Goal: Task Accomplishment & Management: Use online tool/utility

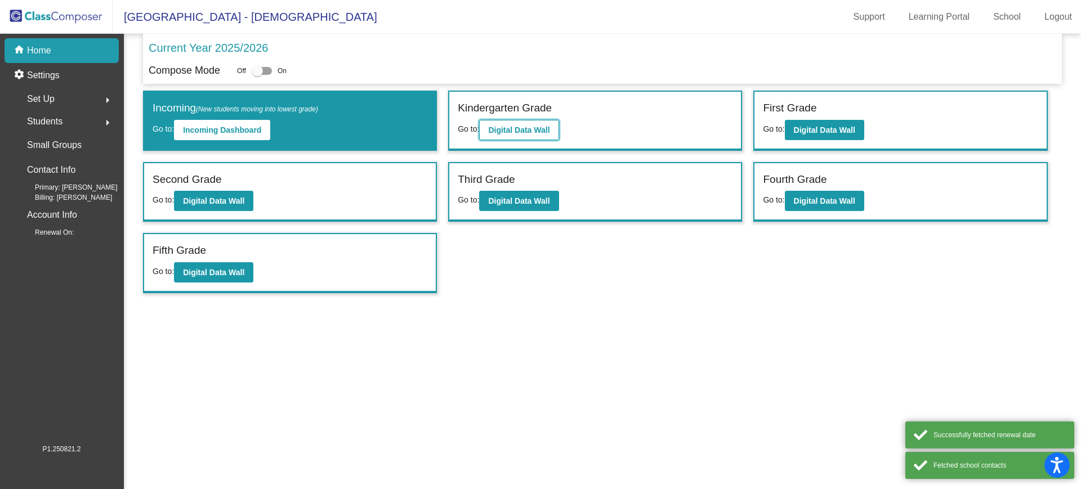
click at [533, 124] on button "Digital Data Wall" at bounding box center [518, 130] width 79 height 20
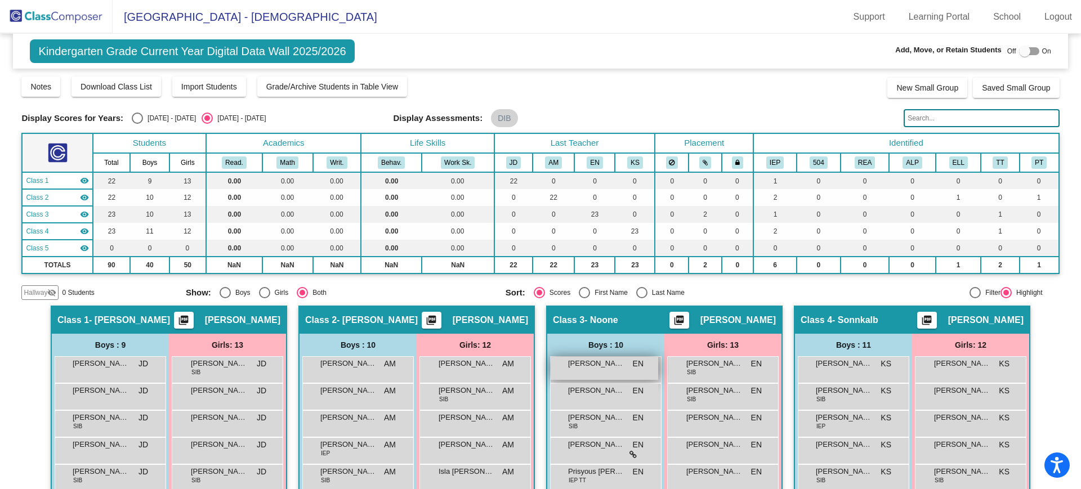
click at [600, 368] on span "[PERSON_NAME]" at bounding box center [596, 363] width 56 height 11
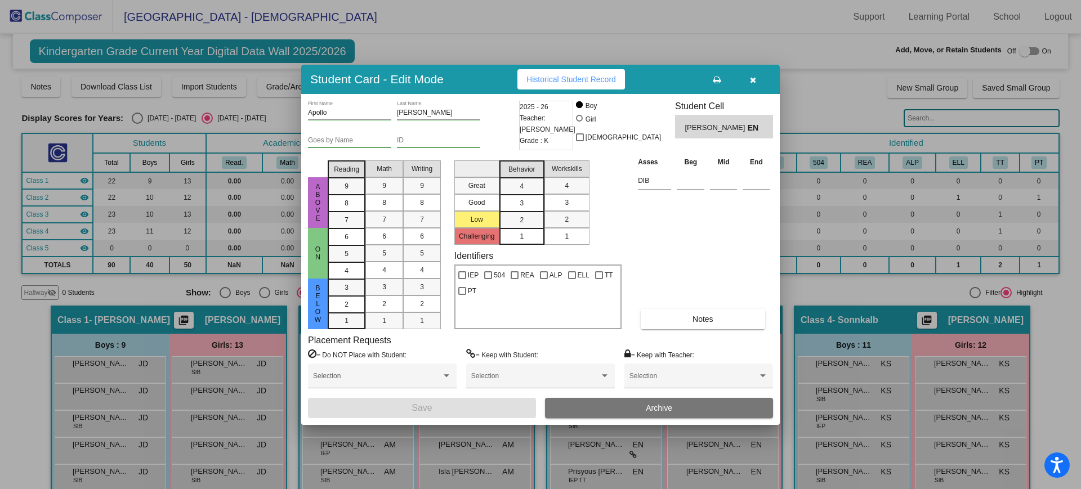
click at [755, 77] on icon "button" at bounding box center [753, 80] width 6 height 8
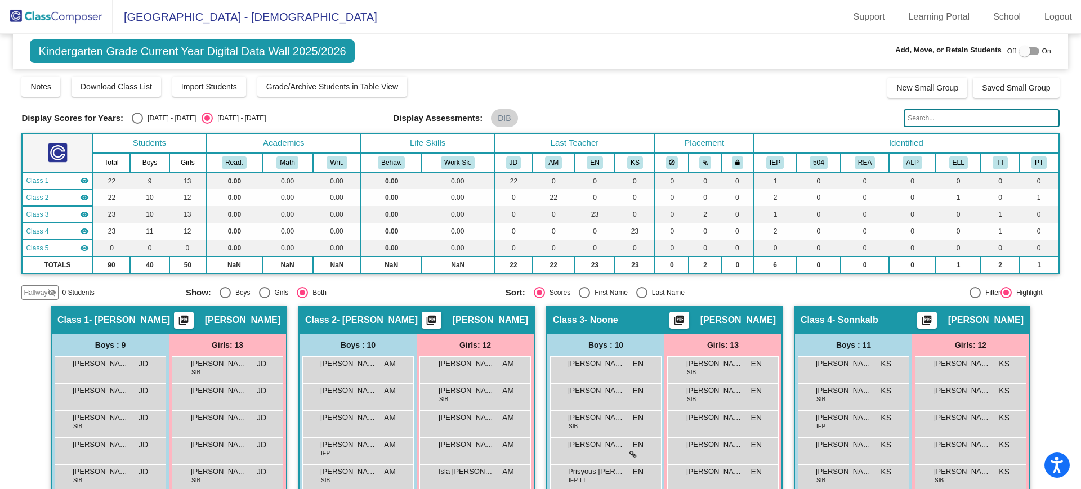
click at [49, 19] on img at bounding box center [56, 16] width 113 height 33
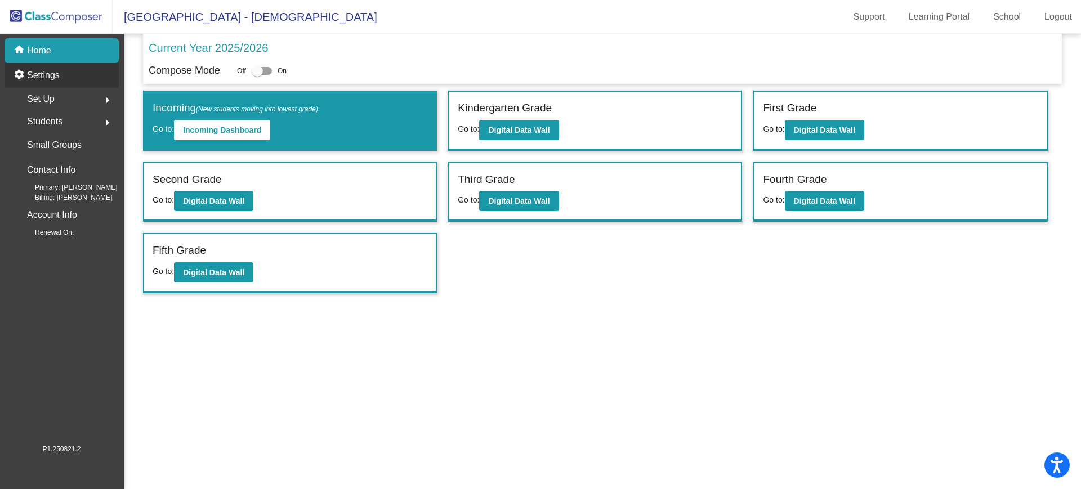
click at [50, 74] on p "Settings" at bounding box center [43, 76] width 33 height 14
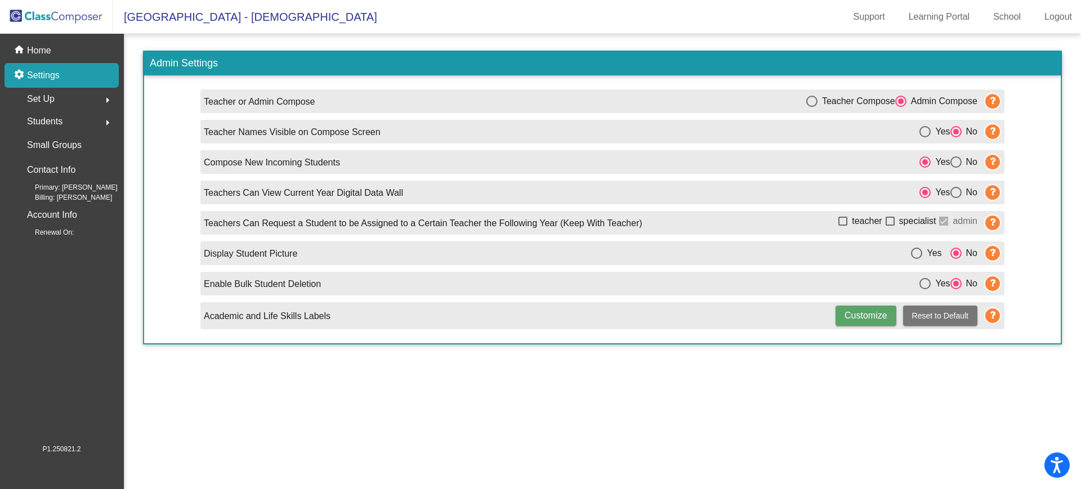
click at [50, 100] on span "Set Up" at bounding box center [41, 99] width 28 height 16
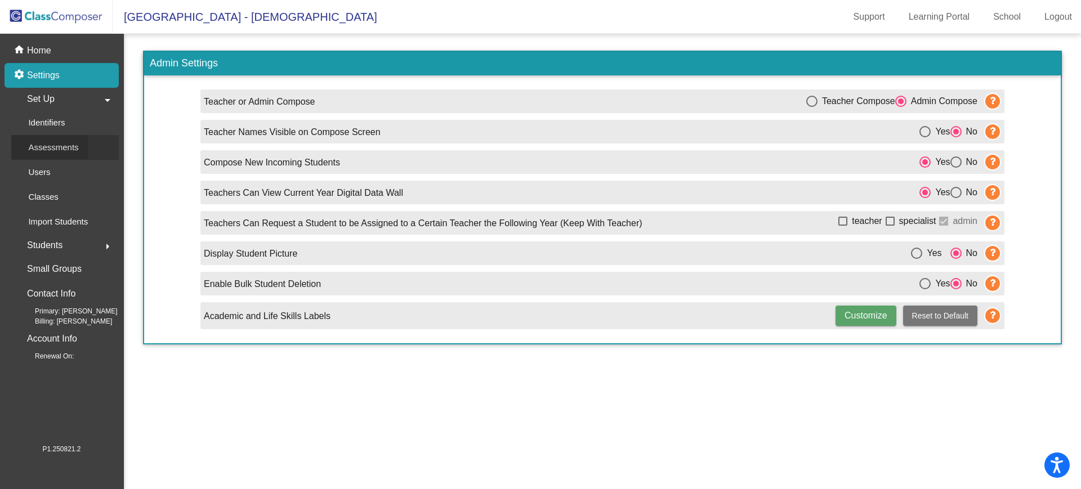
click at [52, 144] on p "Assessments" at bounding box center [53, 148] width 50 height 14
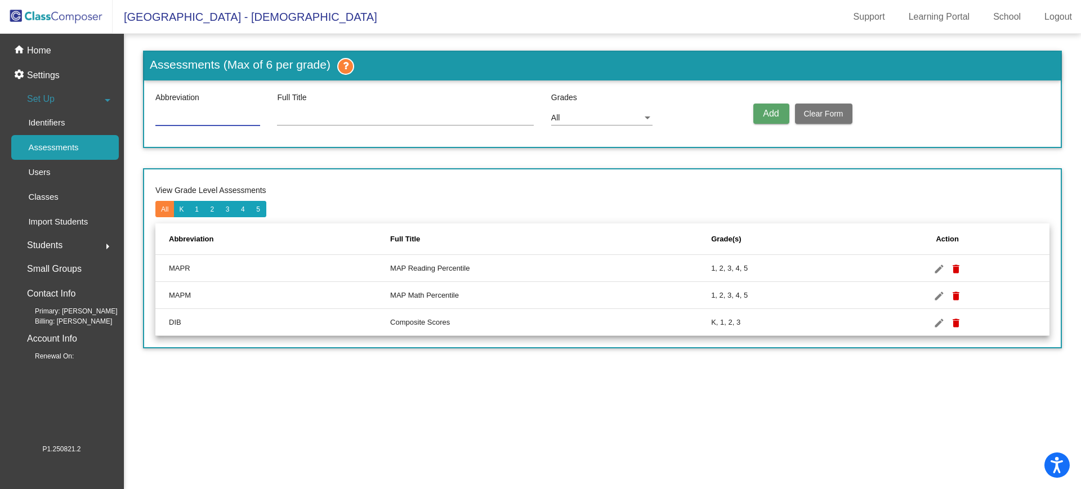
click at [222, 117] on input at bounding box center [207, 118] width 105 height 9
type input "PSF"
click at [332, 114] on input at bounding box center [405, 118] width 257 height 9
type input "DIBELS PSF"
click at [640, 114] on div "All" at bounding box center [596, 118] width 91 height 9
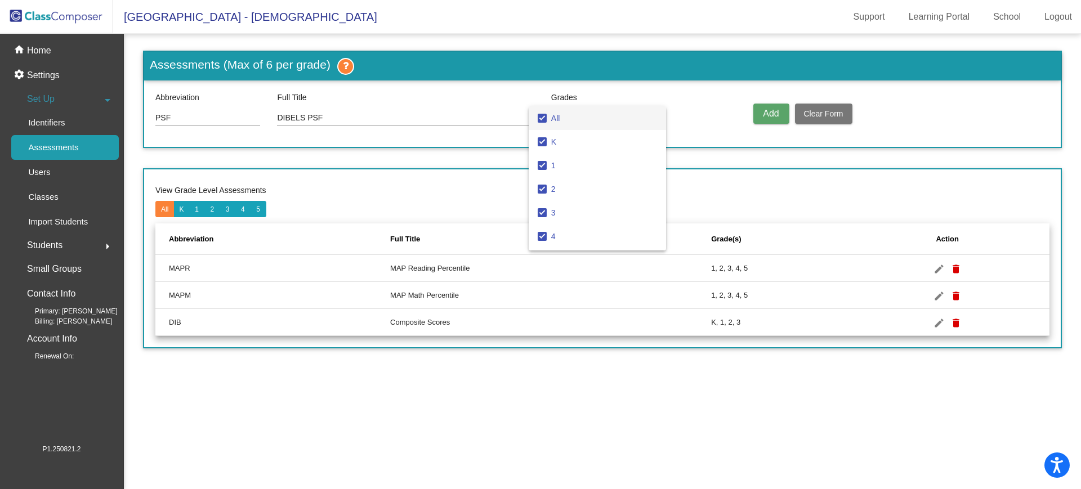
click at [545, 122] on mat-pseudo-checkbox at bounding box center [542, 118] width 9 height 9
click at [545, 140] on mat-pseudo-checkbox at bounding box center [542, 141] width 9 height 9
click at [768, 115] on div at bounding box center [540, 244] width 1081 height 489
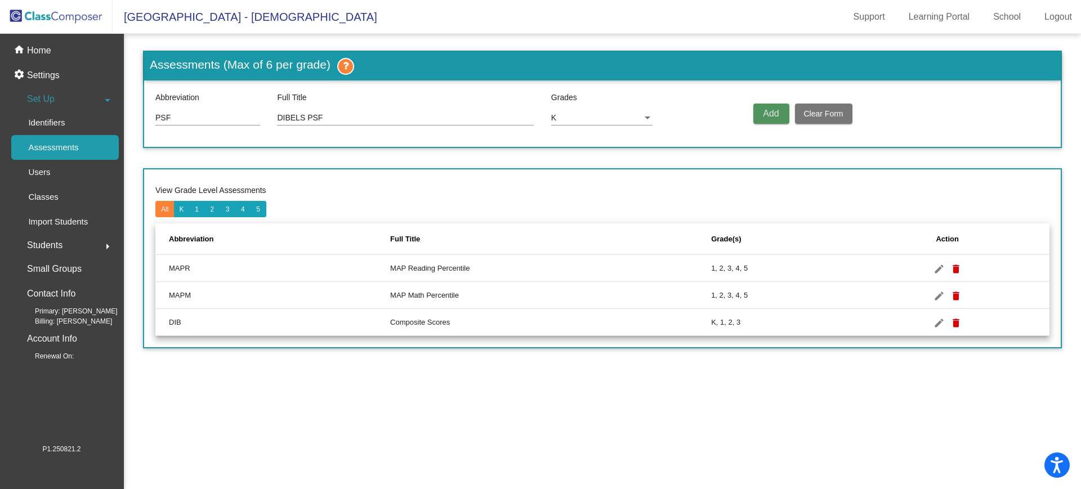
click at [773, 106] on button "Add" at bounding box center [771, 114] width 36 height 20
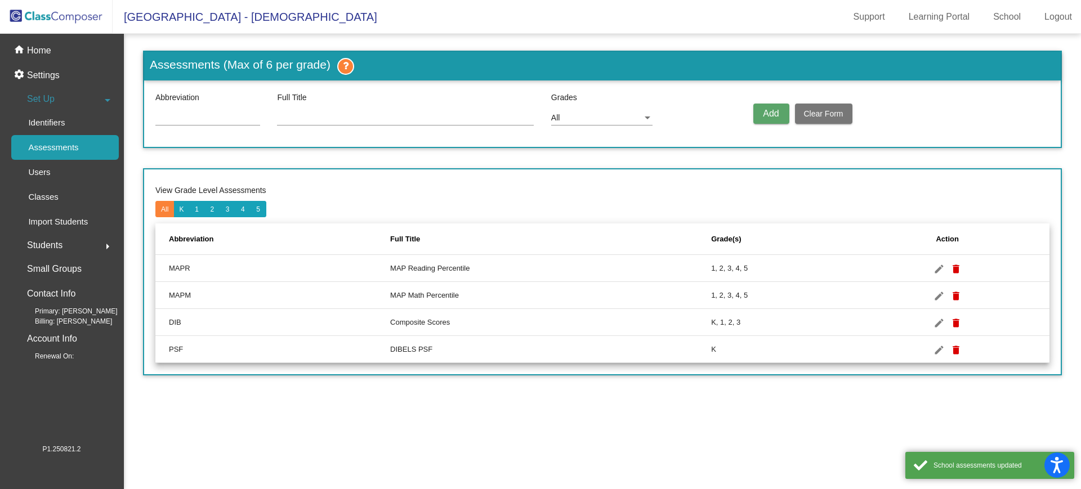
click at [195, 114] on input at bounding box center [207, 118] width 105 height 9
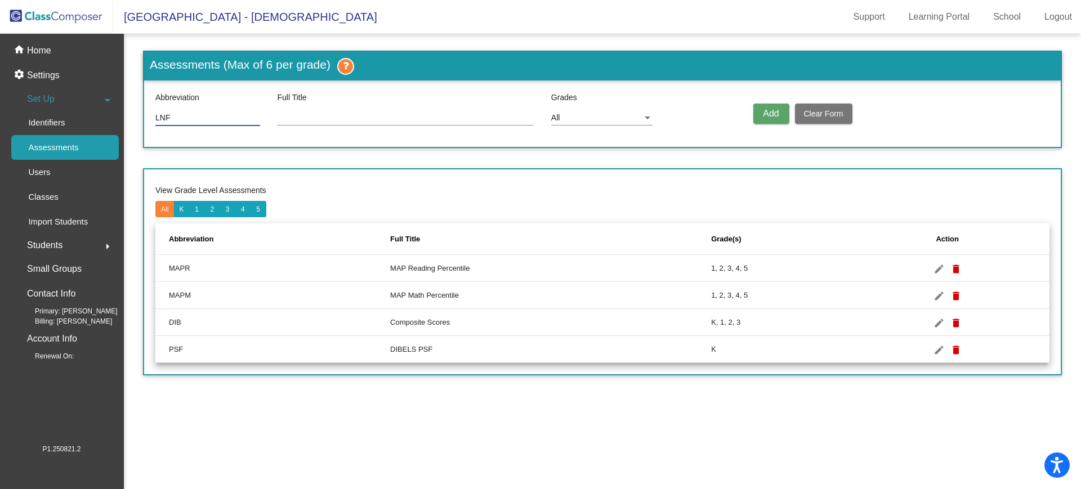
type input "LNF"
type input "Letter Naming Fluency"
click at [582, 118] on div "All" at bounding box center [596, 118] width 91 height 9
click at [544, 118] on mat-pseudo-checkbox at bounding box center [542, 118] width 9 height 9
click at [538, 141] on mat-pseudo-checkbox at bounding box center [542, 141] width 9 height 9
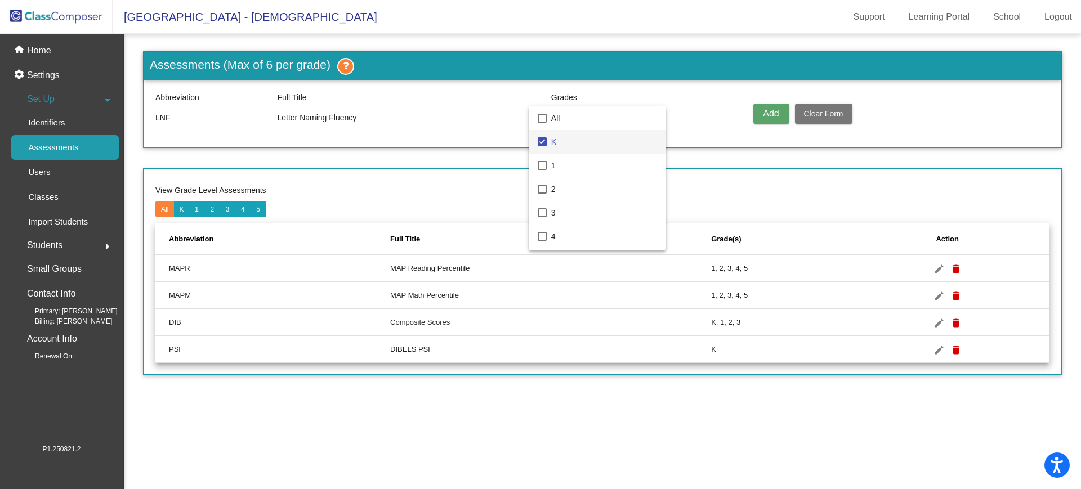
click at [696, 128] on div at bounding box center [540, 244] width 1081 height 489
click at [769, 111] on span "Add" at bounding box center [771, 114] width 16 height 10
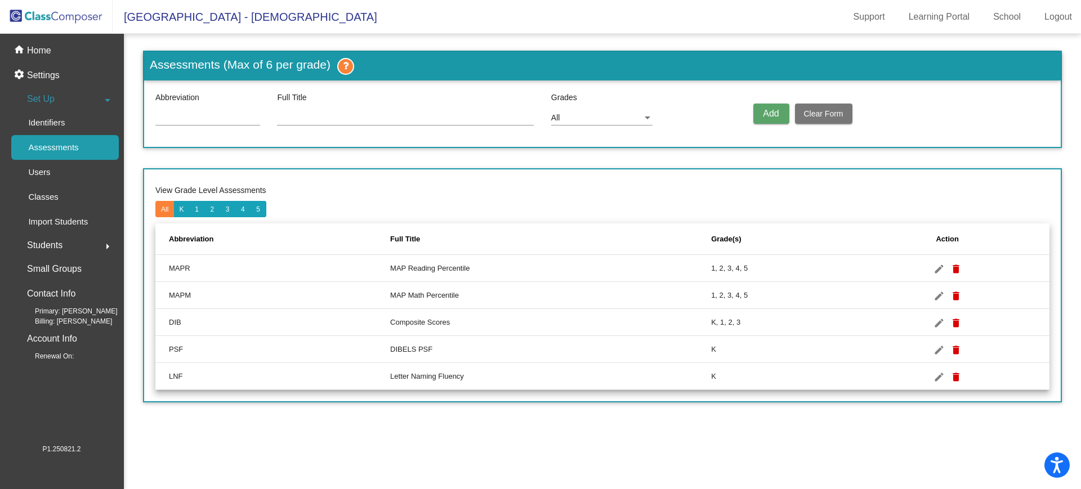
click at [33, 27] on img at bounding box center [56, 16] width 113 height 33
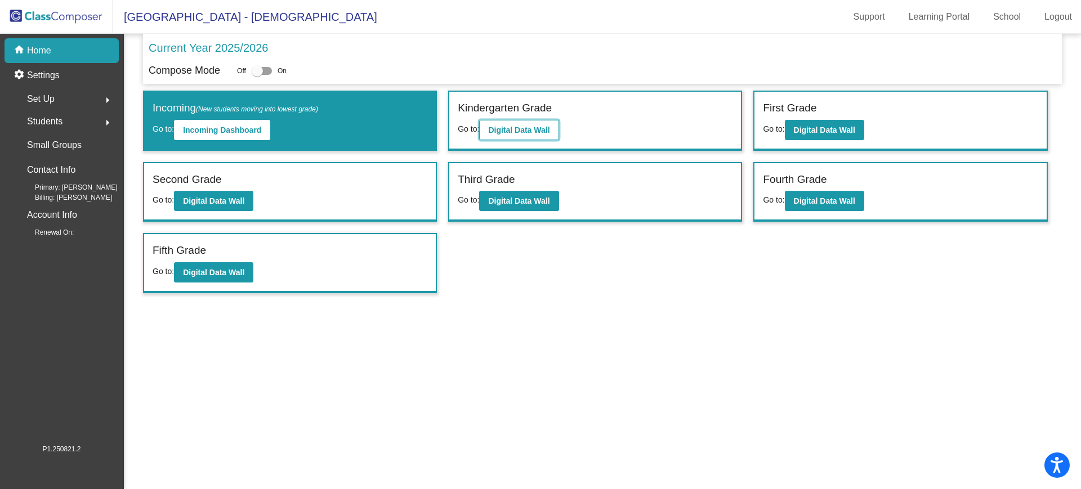
click at [520, 131] on b "Digital Data Wall" at bounding box center [518, 130] width 61 height 9
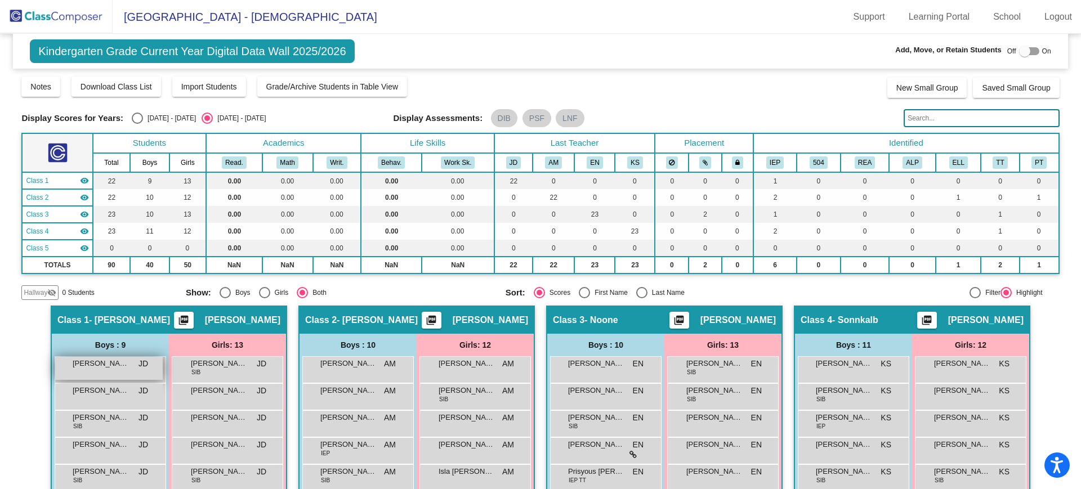
click at [120, 365] on span "[PERSON_NAME] "Ash" [PERSON_NAME]" at bounding box center [101, 363] width 56 height 11
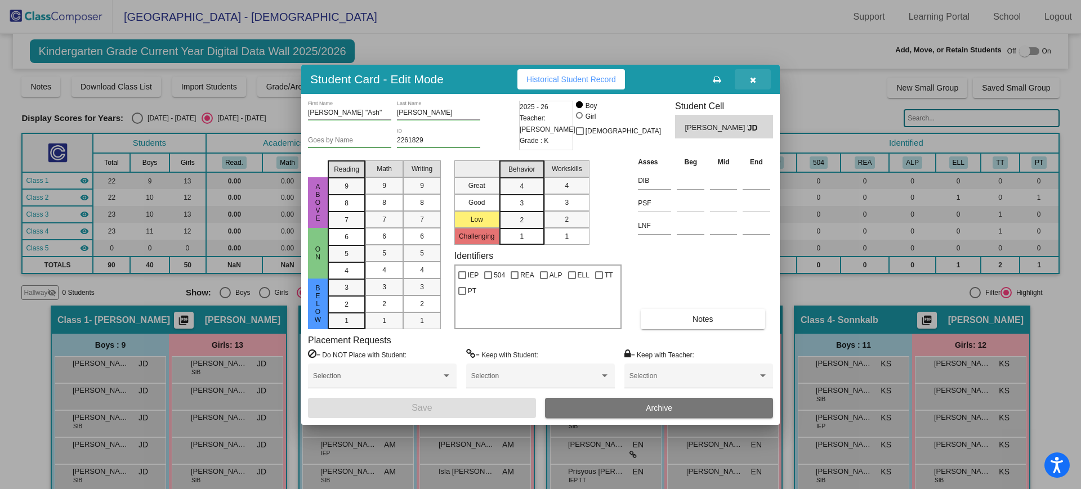
click at [756, 79] on button "button" at bounding box center [753, 79] width 36 height 20
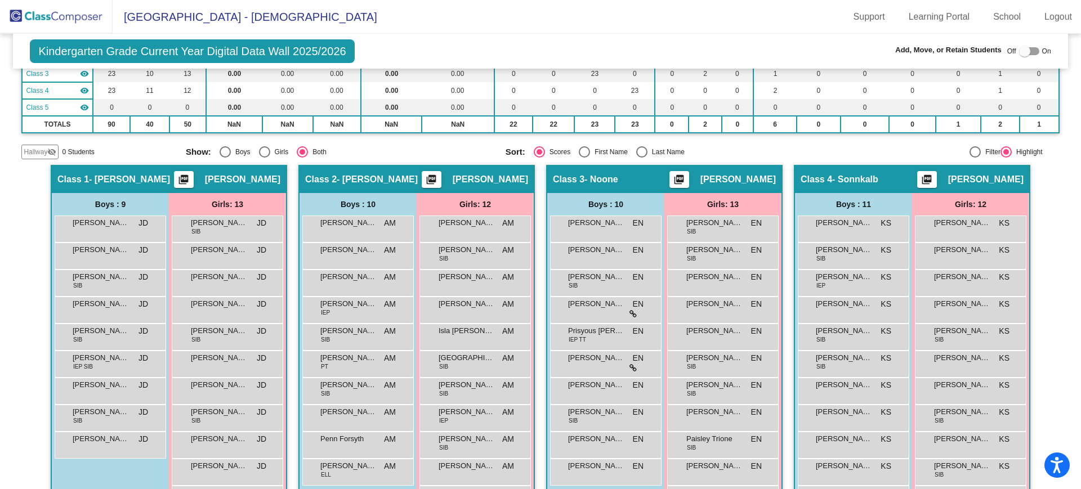
scroll to position [211, 0]
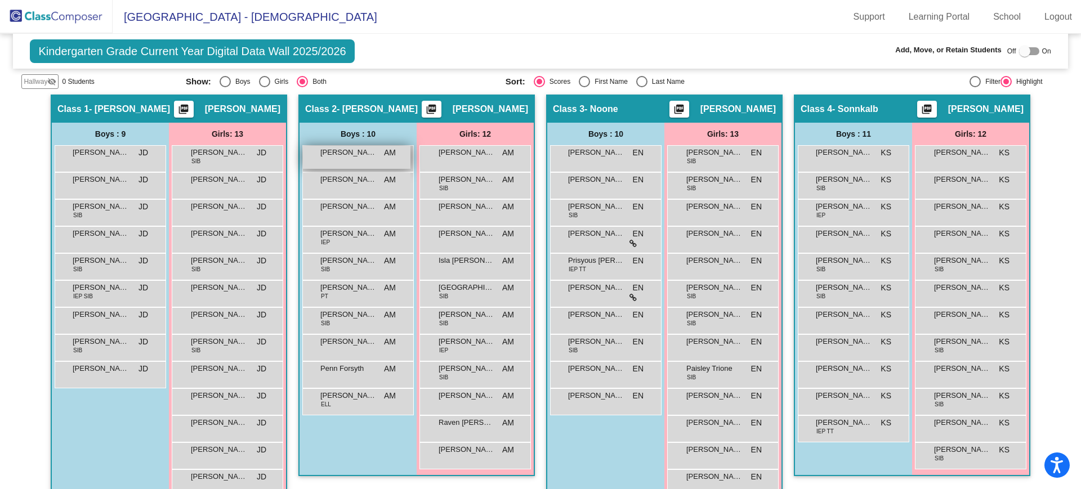
click at [340, 160] on div "[PERSON_NAME] AM lock do_not_disturb_alt" at bounding box center [357, 157] width 108 height 23
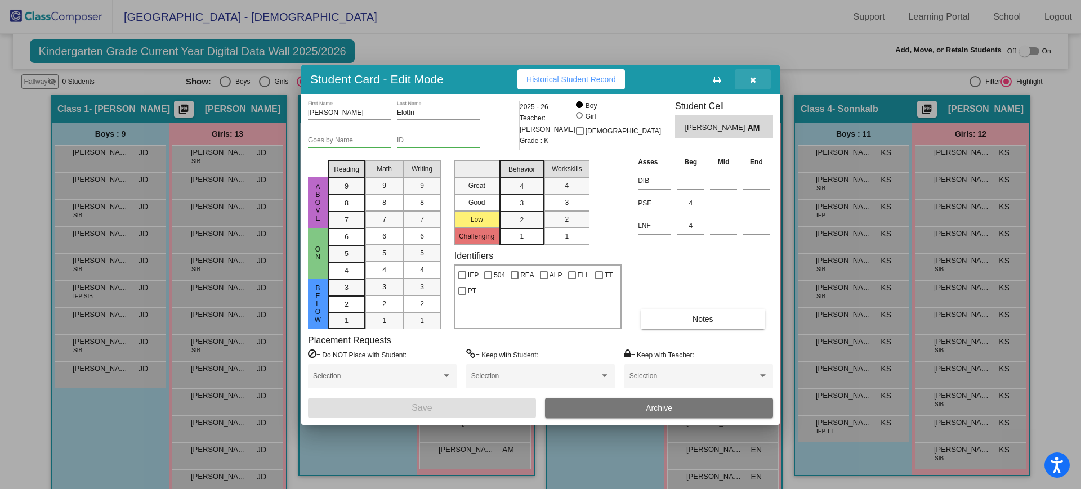
click at [755, 77] on icon "button" at bounding box center [753, 80] width 6 height 8
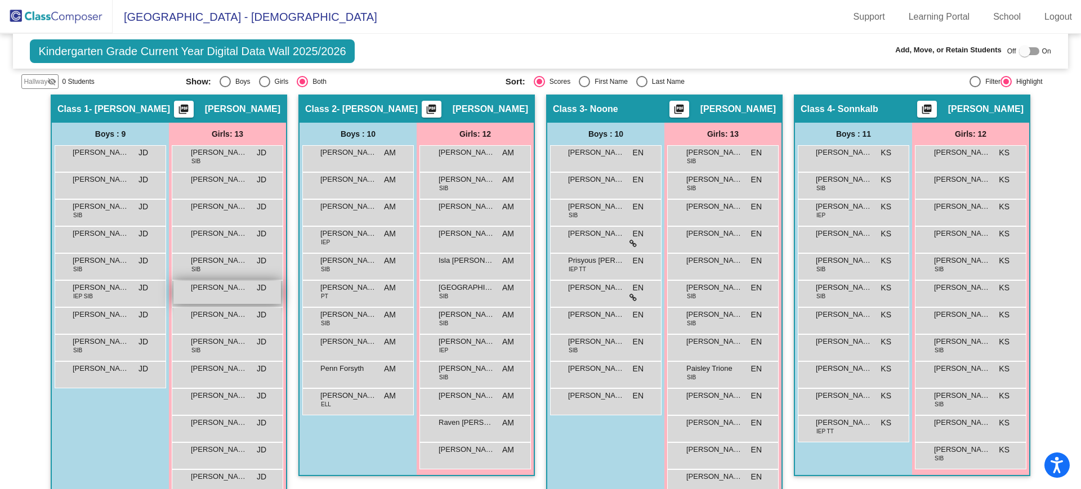
click at [212, 293] on div "[PERSON_NAME] [PERSON_NAME] lock do_not_disturb_alt" at bounding box center [227, 292] width 108 height 23
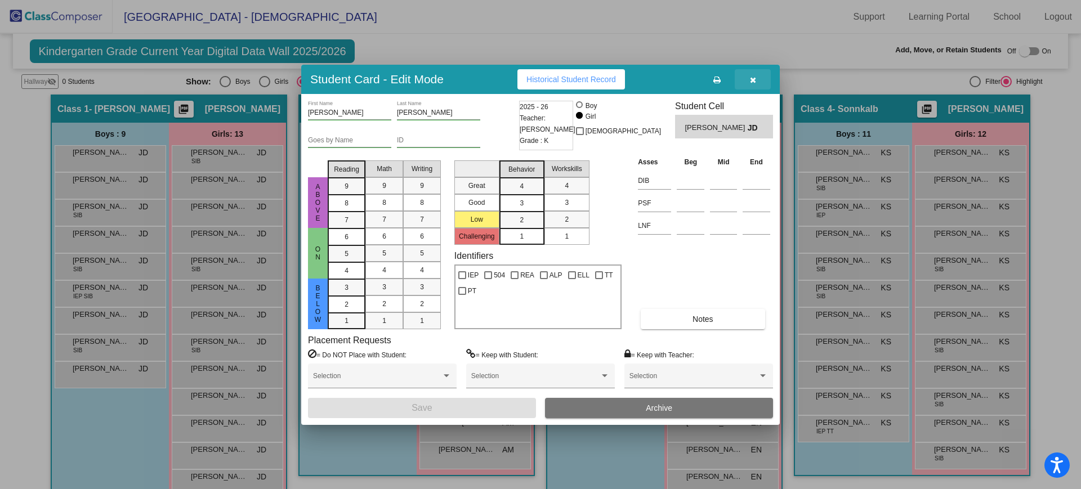
click at [751, 82] on icon "button" at bounding box center [753, 80] width 6 height 8
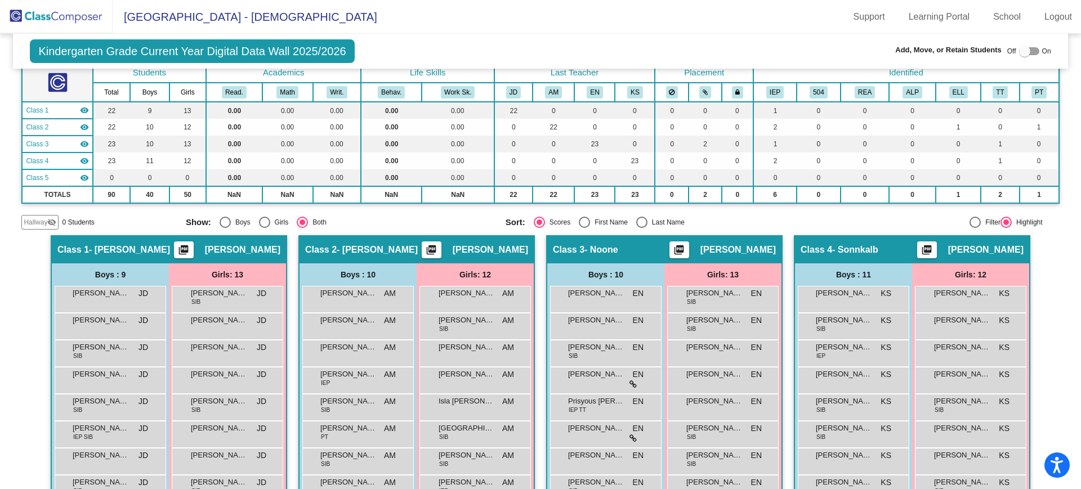
scroll to position [0, 0]
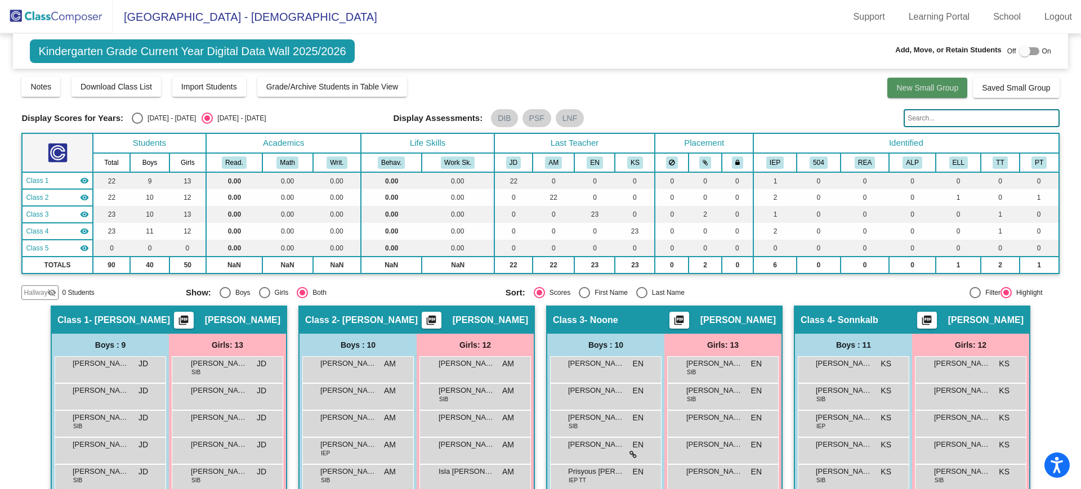
click at [909, 83] on span "New Small Group" at bounding box center [927, 87] width 62 height 9
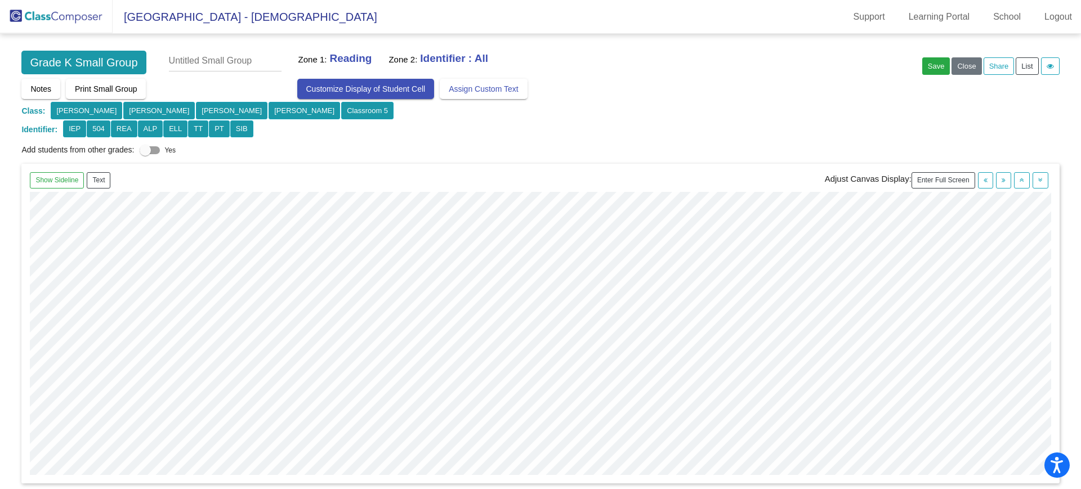
click at [372, 86] on span "Customize Display of Student Cell" at bounding box center [365, 88] width 119 height 9
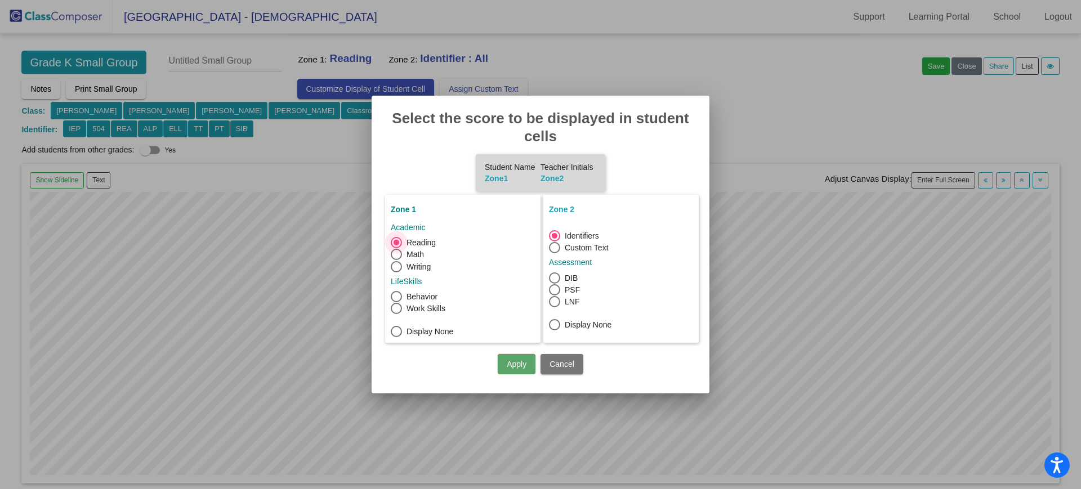
click at [557, 289] on div at bounding box center [554, 289] width 11 height 11
click at [555, 296] on input "PSF" at bounding box center [554, 296] width 1 height 1
radio input "false"
radio input "true"
click at [516, 364] on button "Apply" at bounding box center [517, 364] width 38 height 20
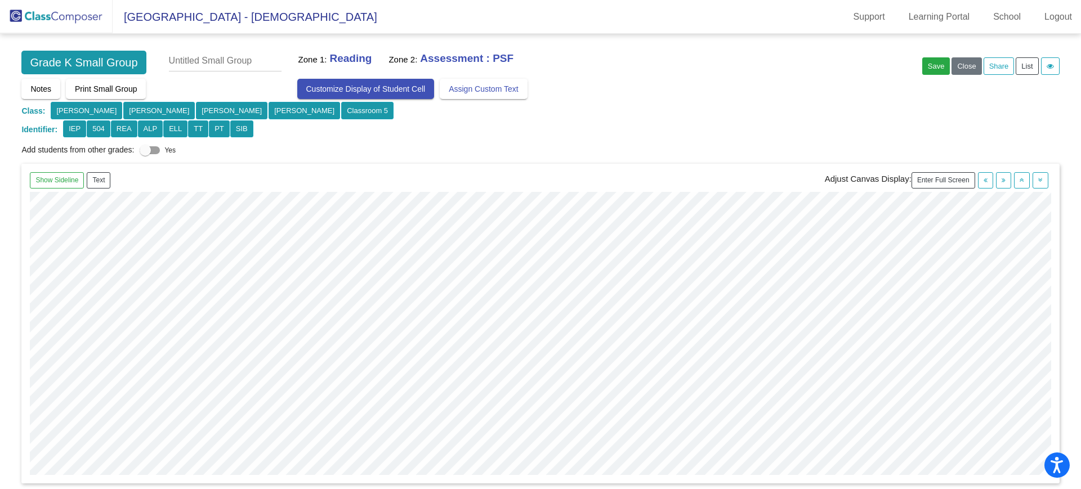
click at [355, 90] on span "Customize Display of Student Cell" at bounding box center [365, 88] width 119 height 9
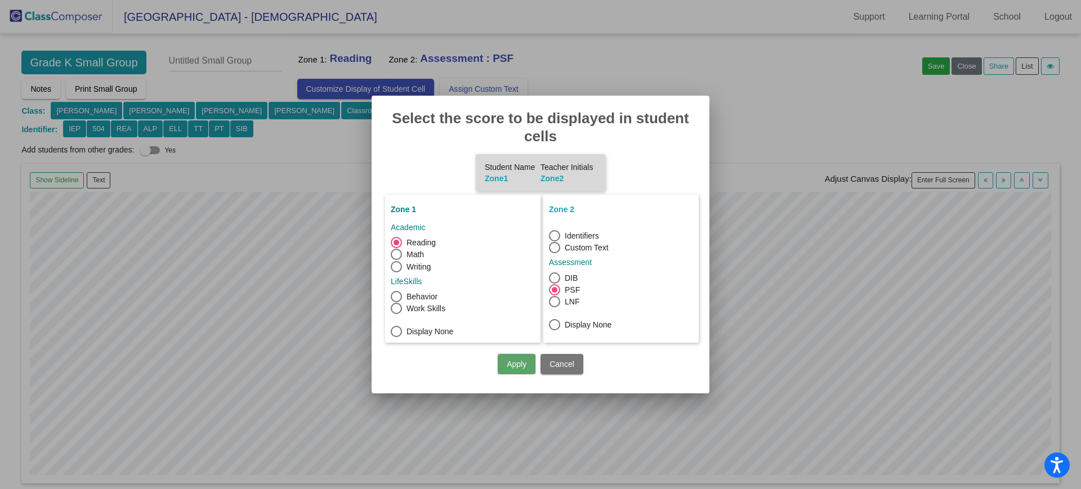
click at [516, 364] on button "Apply" at bounding box center [517, 364] width 38 height 20
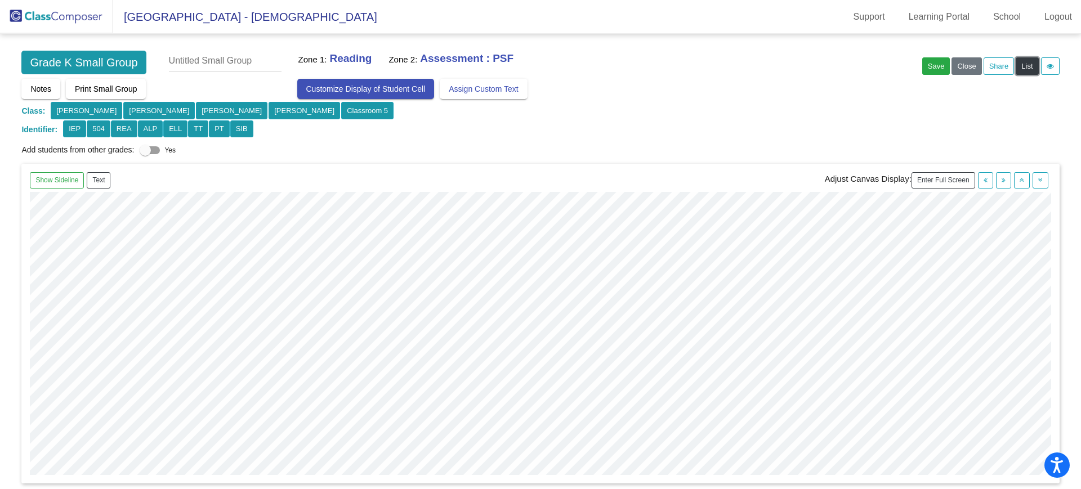
click at [1020, 64] on button "List" at bounding box center [1027, 65] width 23 height 17
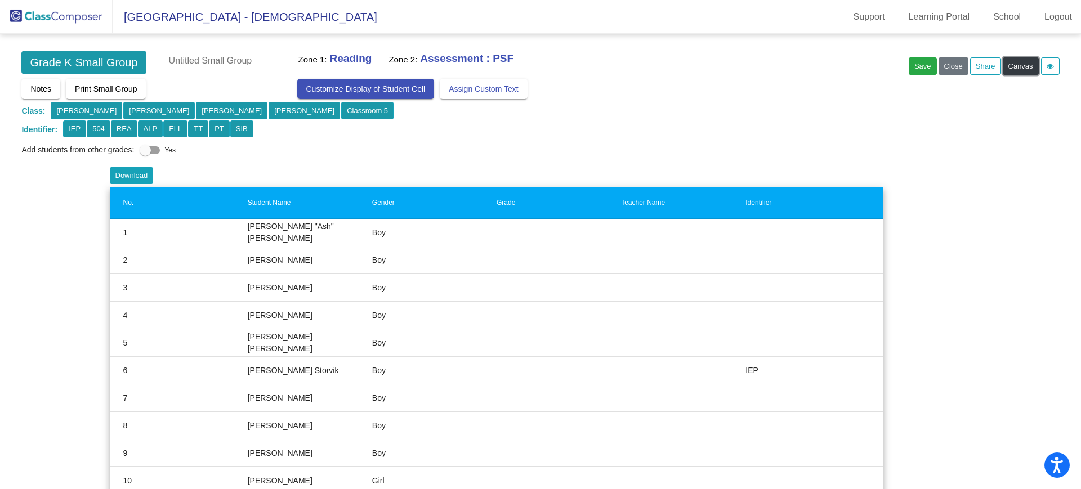
click at [1020, 68] on button "Canvas" at bounding box center [1021, 65] width 36 height 17
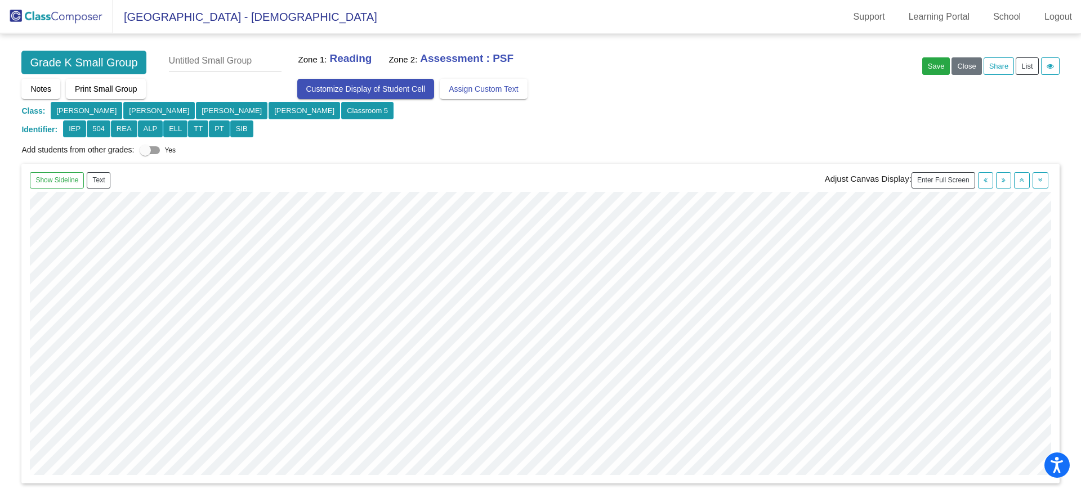
scroll to position [211, 0]
click at [354, 89] on span "Customize Display of Student Cell" at bounding box center [365, 88] width 119 height 9
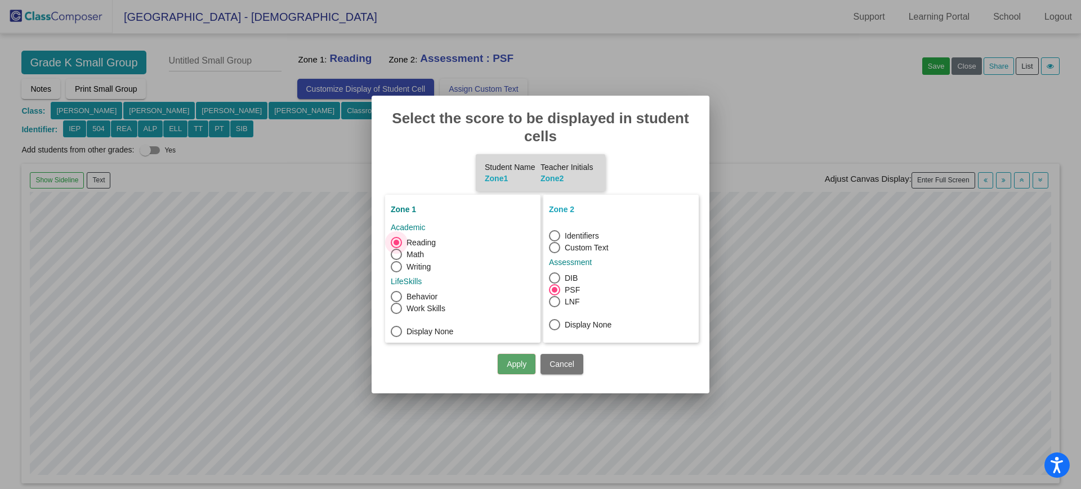
click at [556, 302] on div at bounding box center [554, 301] width 11 height 11
click at [555, 307] on input "LNF" at bounding box center [554, 307] width 1 height 1
radio input "false"
radio input "true"
click at [524, 359] on button "Apply" at bounding box center [517, 364] width 38 height 20
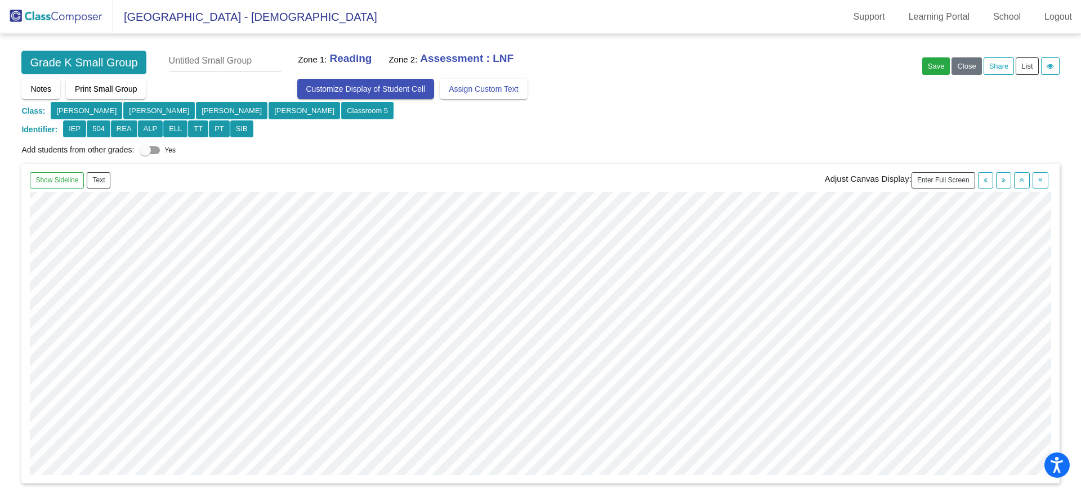
scroll to position [0, 0]
click at [964, 66] on button "Close" at bounding box center [967, 65] width 30 height 17
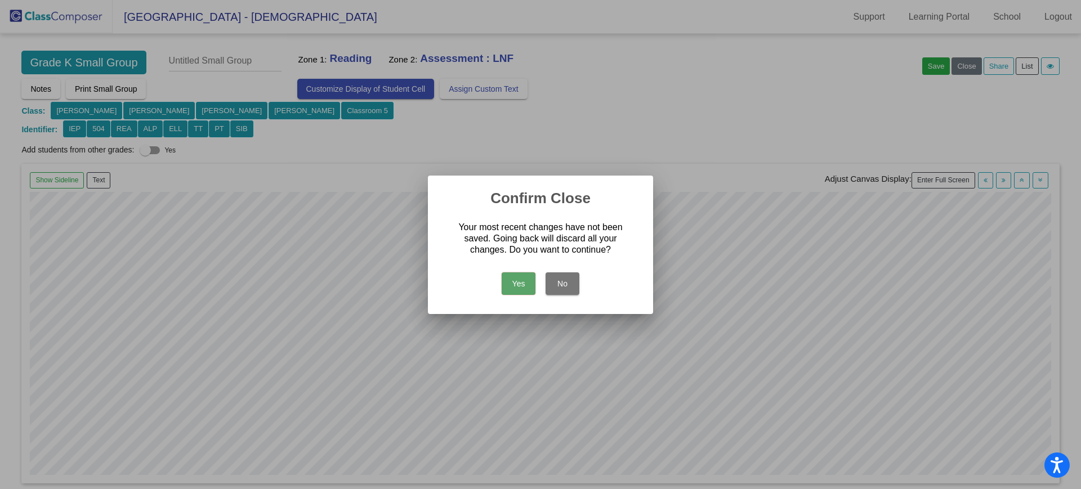
click at [516, 283] on button "Yes" at bounding box center [519, 284] width 34 height 23
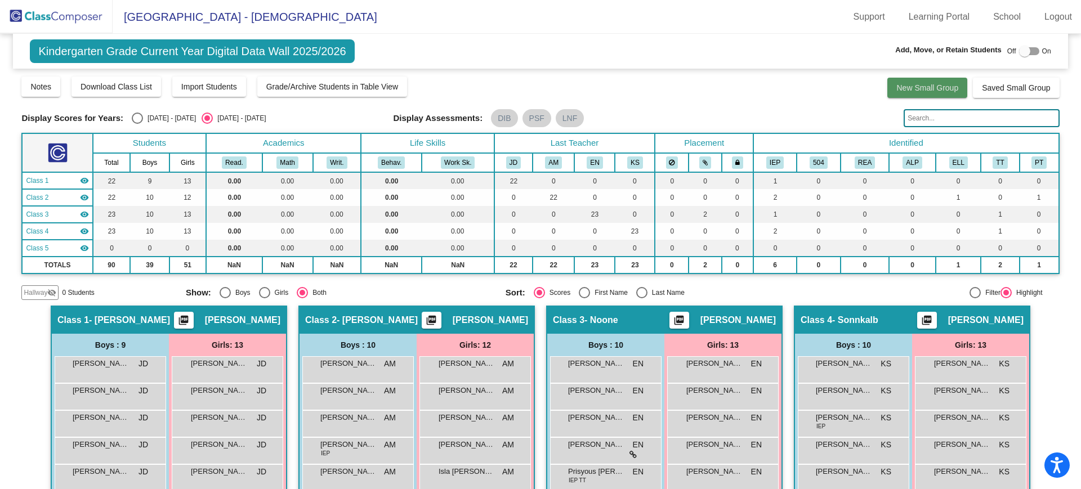
click at [925, 92] on button "New Small Group" at bounding box center [927, 88] width 80 height 20
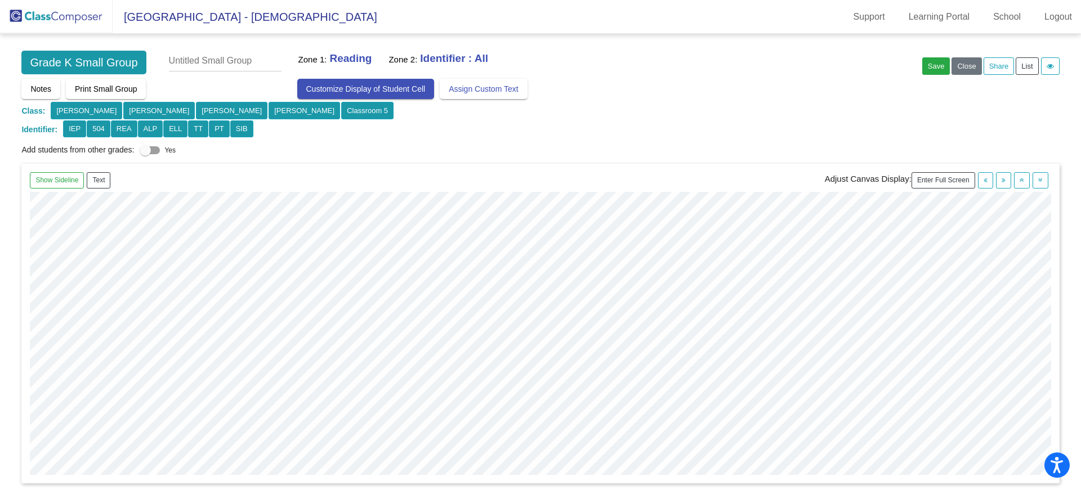
click at [341, 88] on span "Customize Display of Student Cell" at bounding box center [365, 88] width 119 height 9
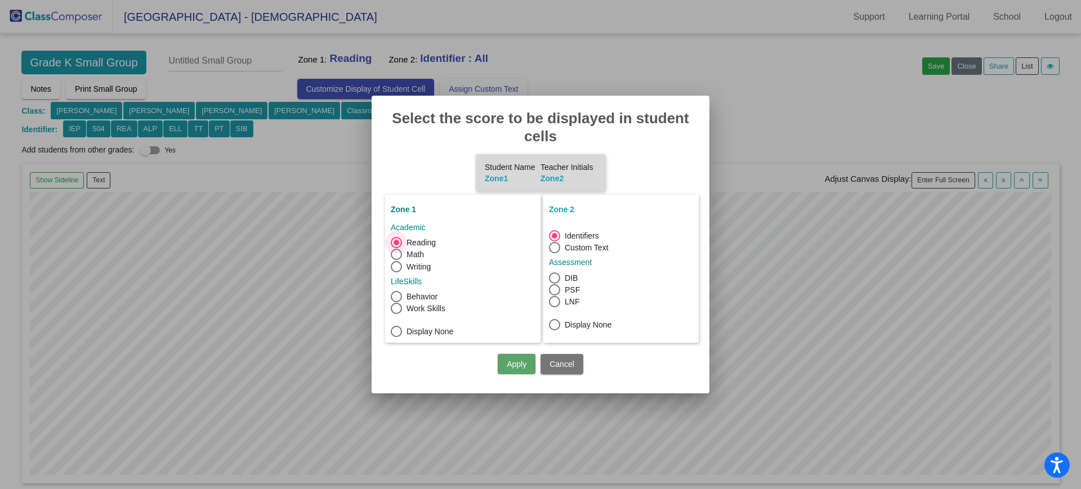
click at [556, 301] on div at bounding box center [554, 301] width 11 height 11
click at [555, 307] on input "LNF" at bounding box center [554, 307] width 1 height 1
radio input "false"
radio input "true"
click at [518, 362] on button "Apply" at bounding box center [517, 364] width 38 height 20
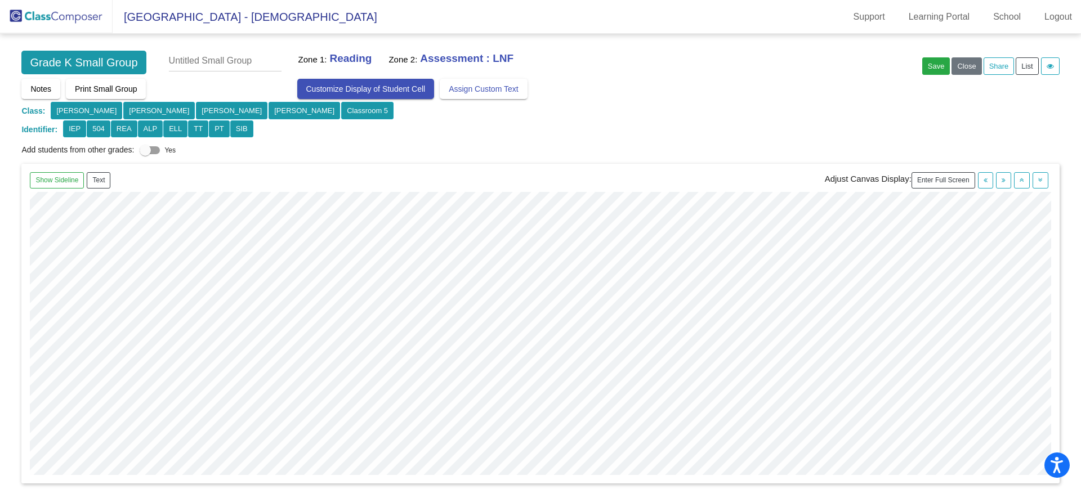
scroll to position [70, 0]
click at [975, 68] on button "Close" at bounding box center [967, 65] width 30 height 17
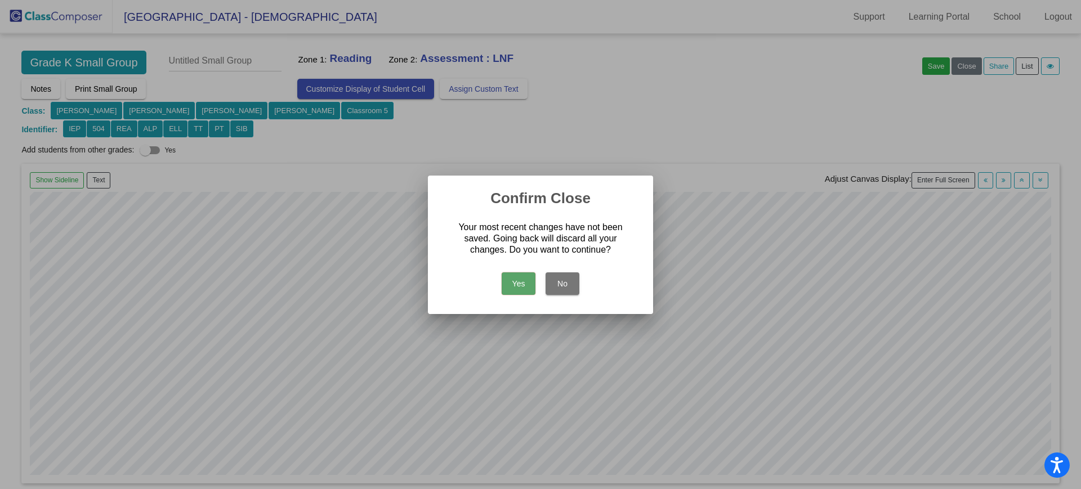
click at [515, 279] on button "Yes" at bounding box center [519, 284] width 34 height 23
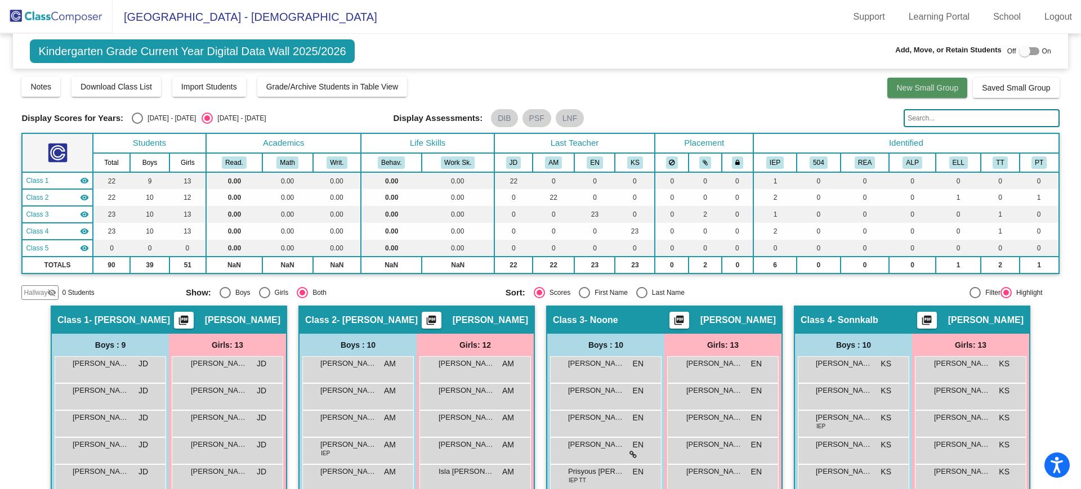
click at [907, 92] on button "New Small Group" at bounding box center [927, 88] width 80 height 20
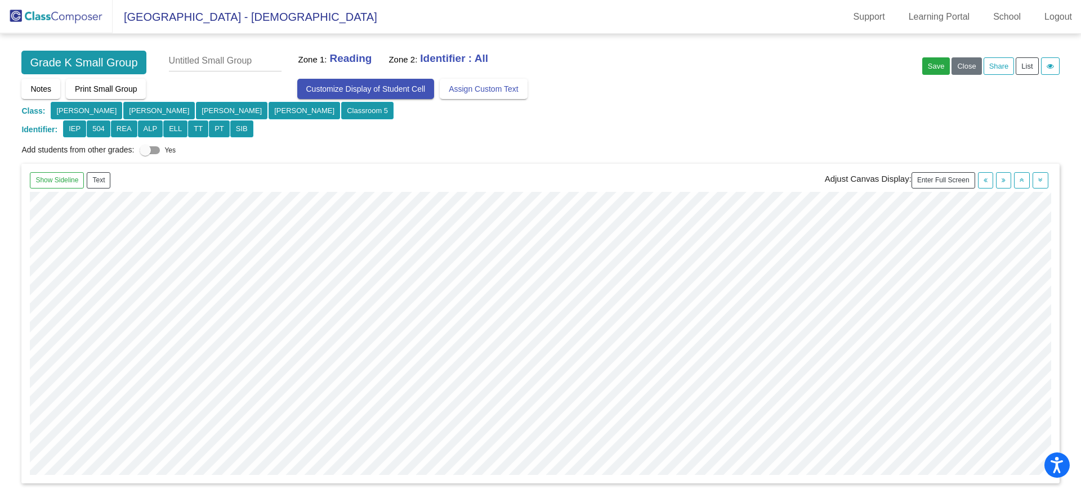
click at [349, 89] on span "Customize Display of Student Cell" at bounding box center [365, 88] width 119 height 9
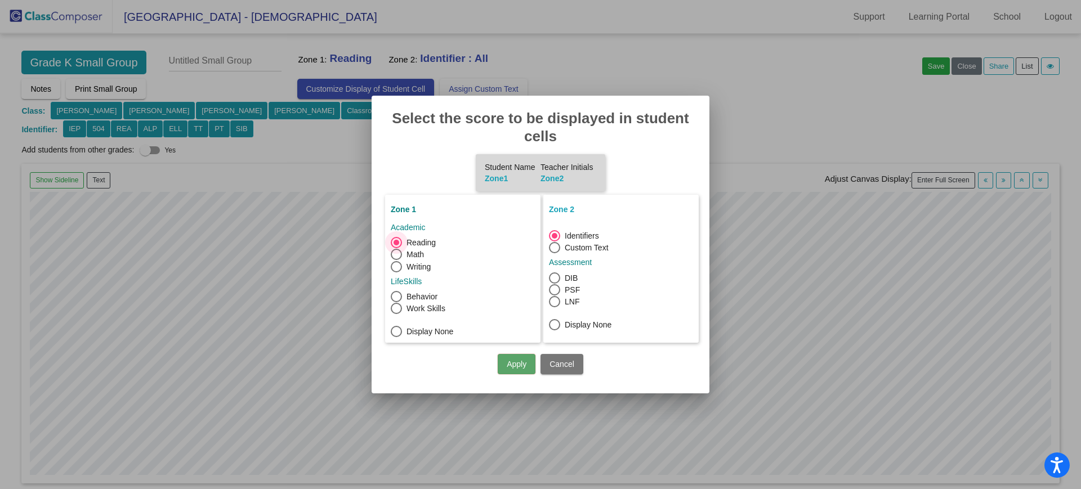
click at [551, 301] on div at bounding box center [554, 301] width 11 height 11
click at [554, 307] on input "LNF" at bounding box center [554, 307] width 1 height 1
radio input "false"
radio input "true"
click at [525, 365] on button "Apply" at bounding box center [517, 364] width 38 height 20
